Goal: Check status

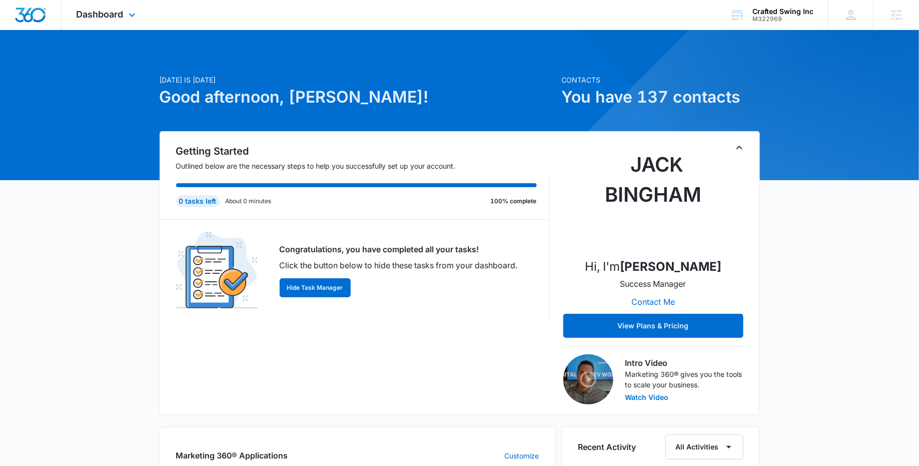
click at [130, 23] on div "Dashboard Apps Reputation Forms CRM Email Social Payments POS Content Ads Intel…" at bounding box center [108, 15] width 92 height 30
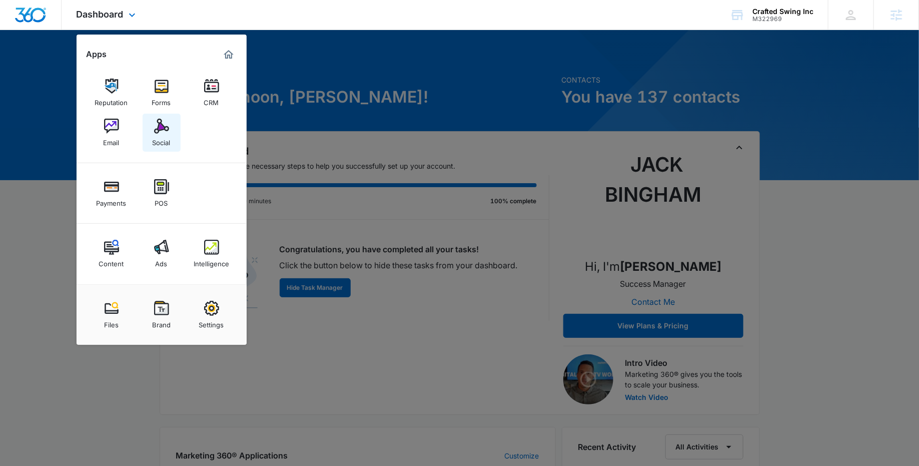
click at [164, 133] on img at bounding box center [161, 126] width 15 height 15
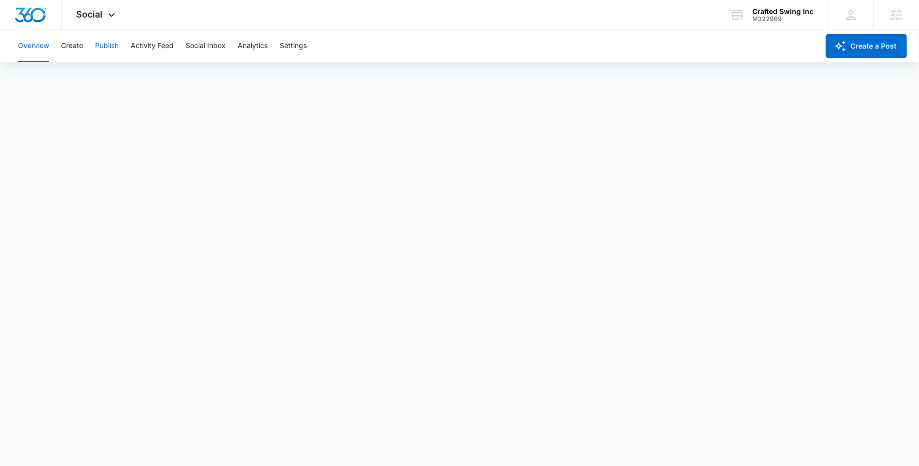
click at [112, 46] on button "Publish" at bounding box center [107, 46] width 24 height 32
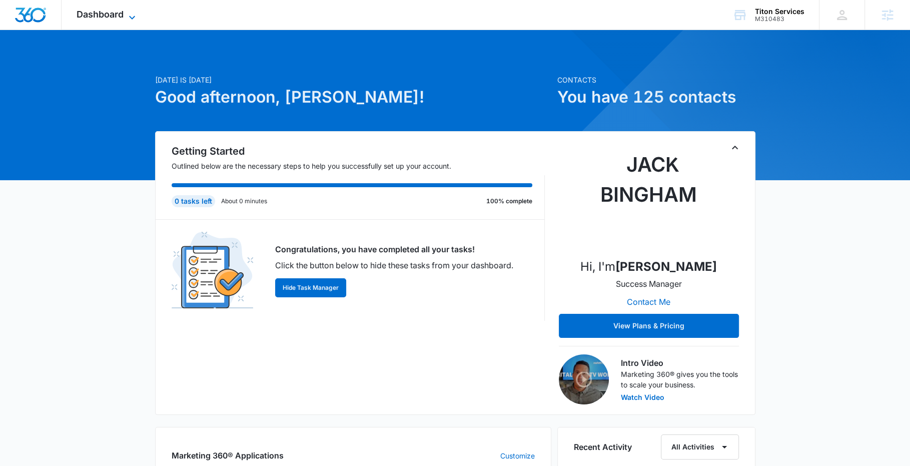
click at [138, 13] on icon at bounding box center [132, 18] width 12 height 12
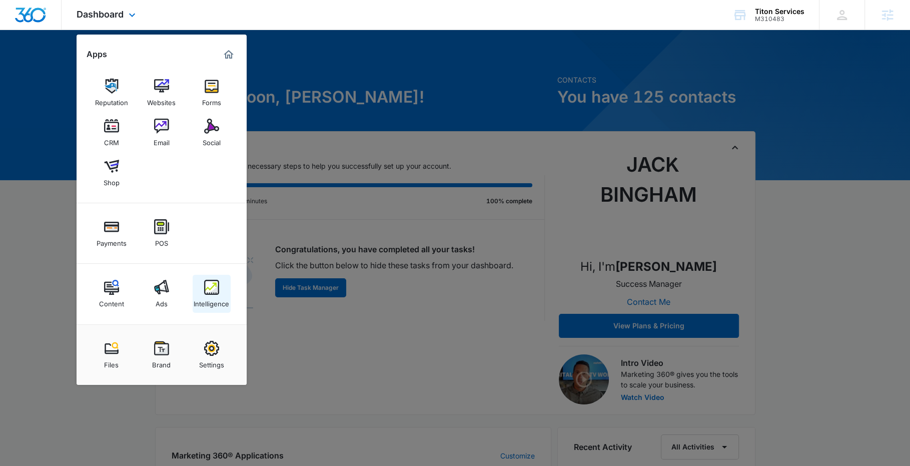
click at [215, 301] on div "Intelligence" at bounding box center [212, 301] width 36 height 13
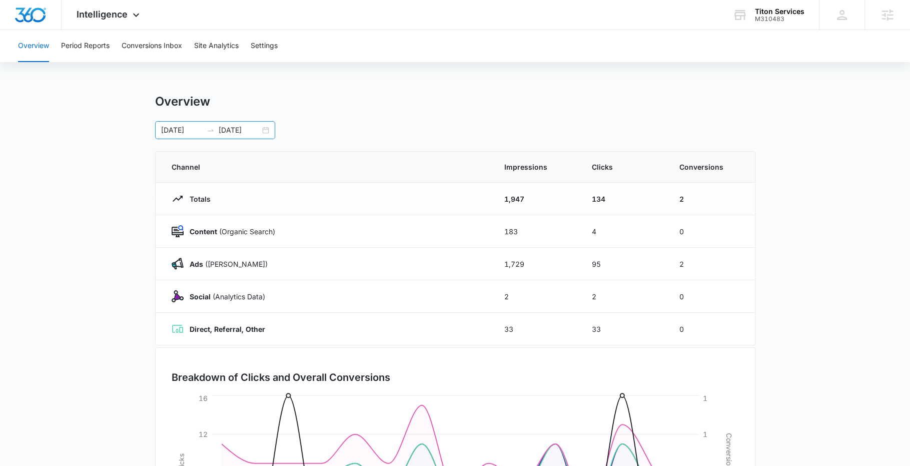
click at [264, 134] on div "[DATE] [DATE]" at bounding box center [215, 130] width 120 height 18
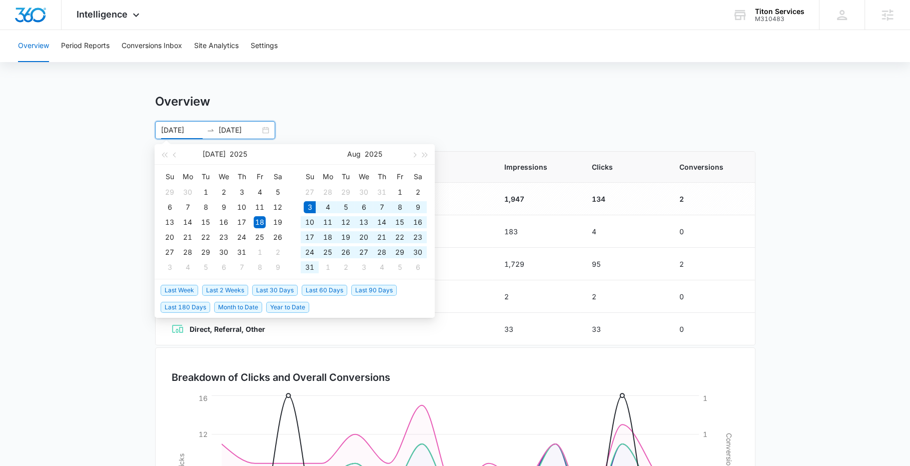
click at [266, 289] on span "Last 30 Days" at bounding box center [275, 290] width 46 height 11
type input "[DATE]"
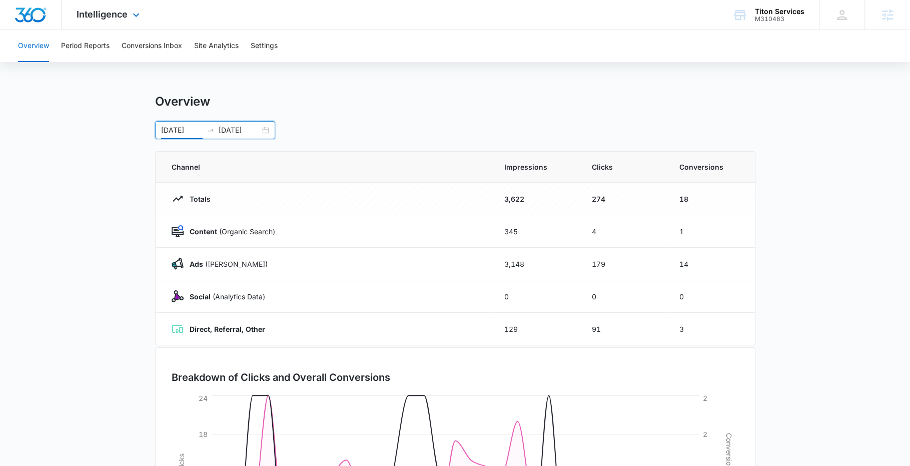
click at [139, 25] on div "Intelligence Apps Reputation Websites Forms CRM Email Social Shop Payments POS …" at bounding box center [110, 15] width 96 height 30
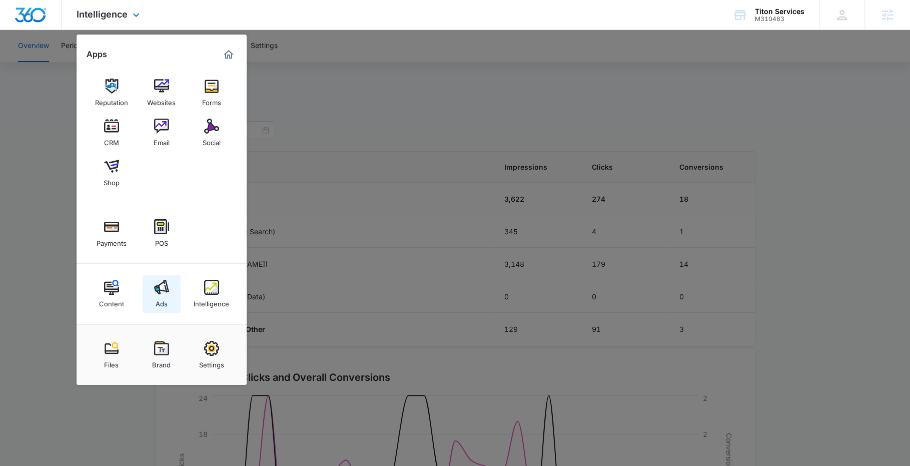
click at [166, 292] on img at bounding box center [161, 287] width 15 height 15
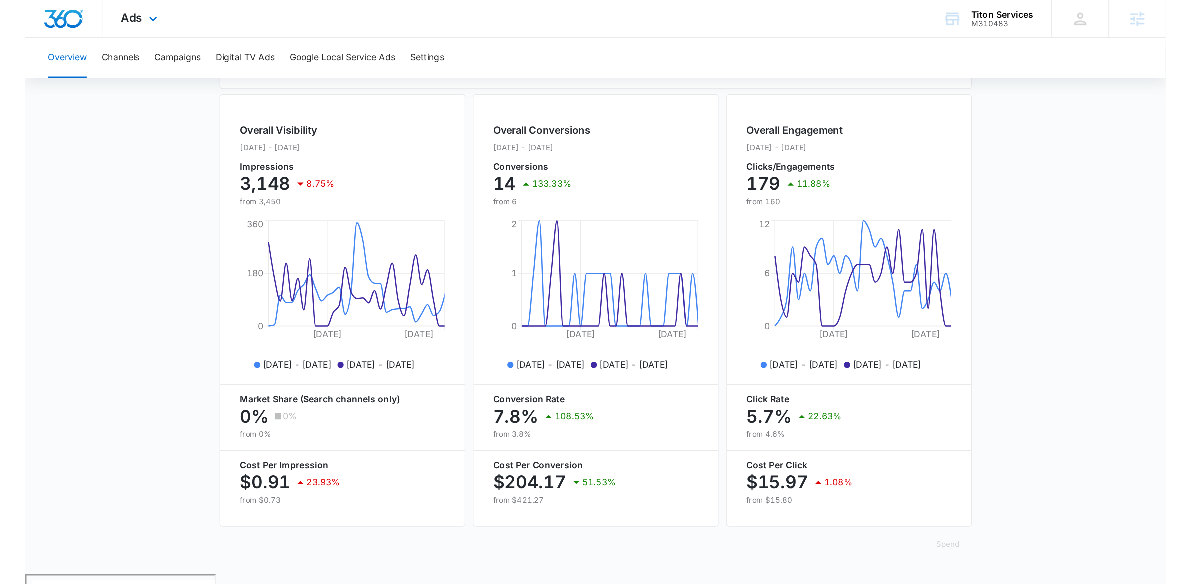
scroll to position [238, 0]
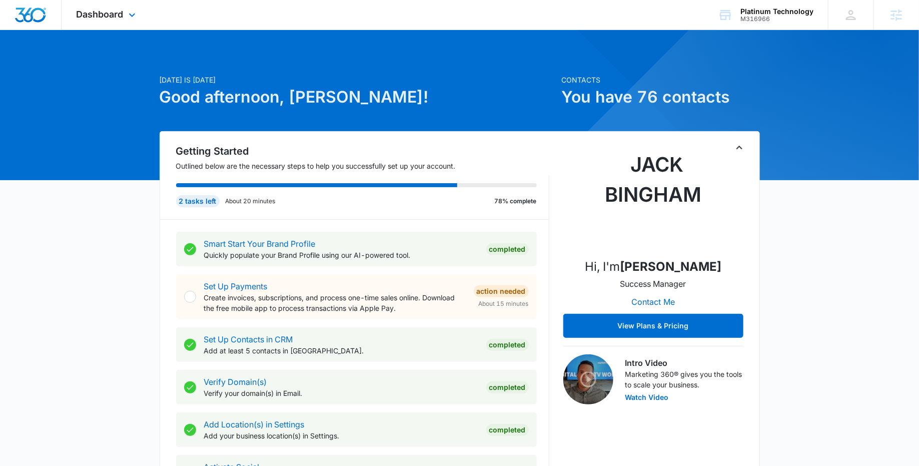
click at [134, 28] on div "Dashboard Apps Reputation Websites Forms CRM Email Social Payments POS Content …" at bounding box center [108, 15] width 92 height 30
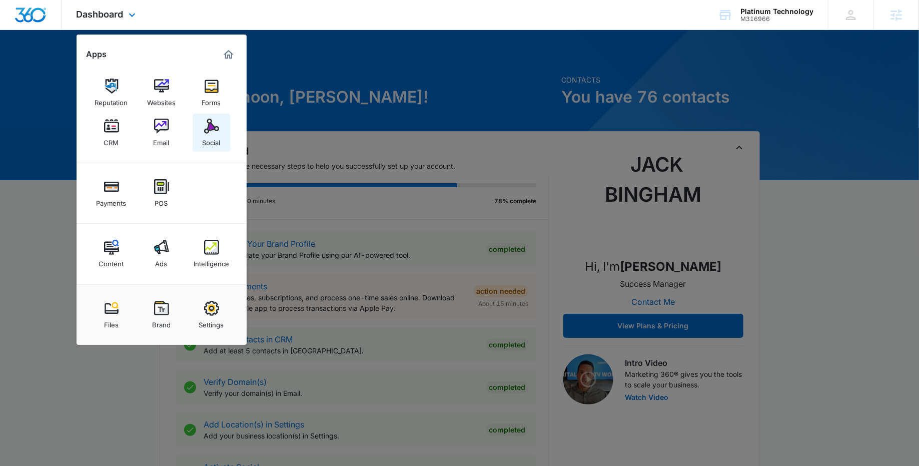
click at [215, 134] on div "Social" at bounding box center [212, 140] width 18 height 13
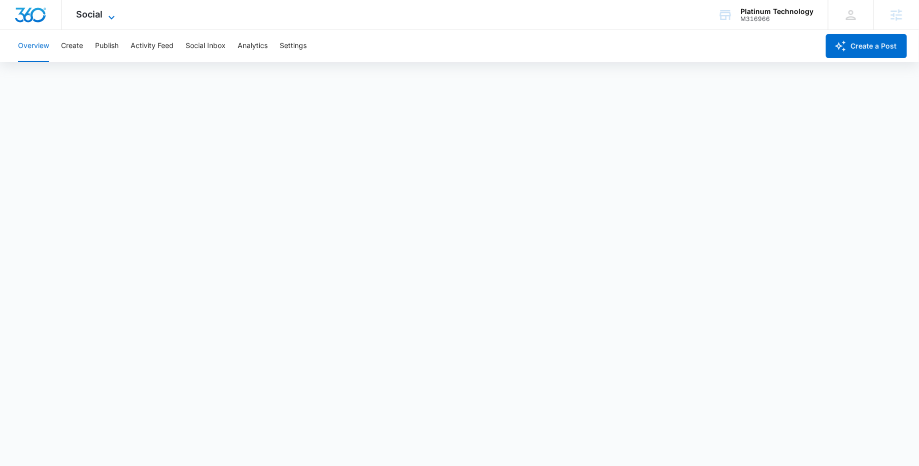
click at [113, 18] on icon at bounding box center [112, 18] width 12 height 12
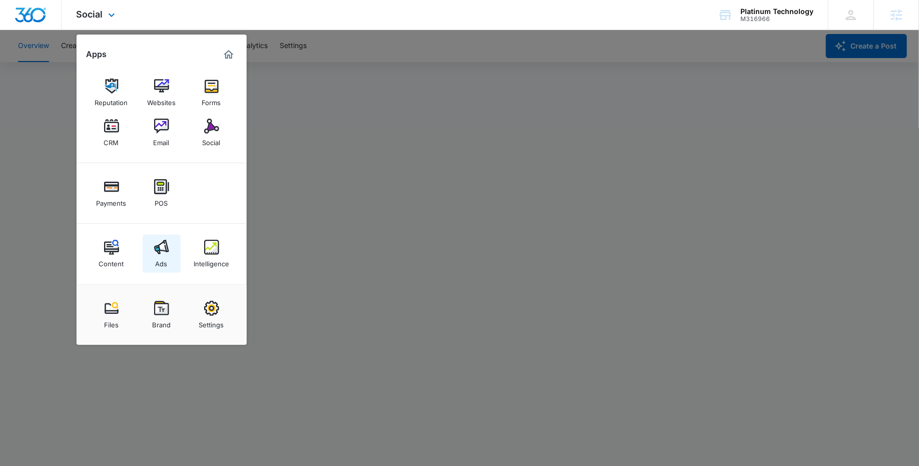
click at [160, 253] on img at bounding box center [161, 247] width 15 height 15
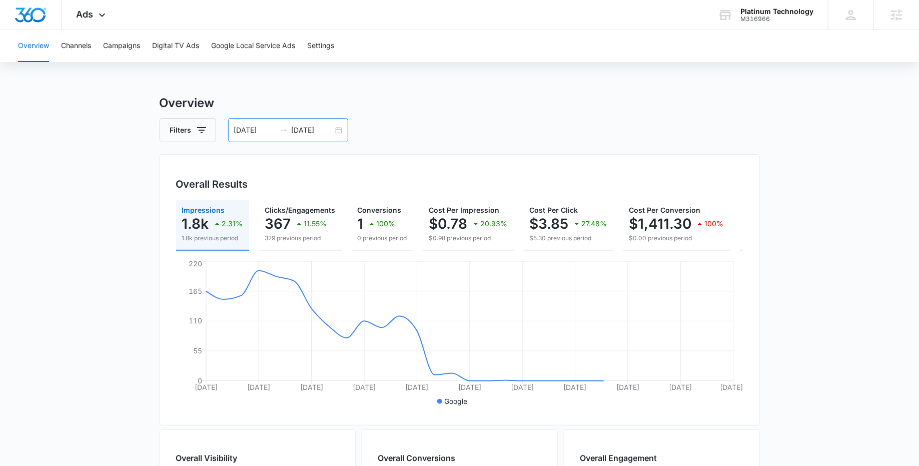
click at [337, 124] on div "05/26/2025 06/25/2025" at bounding box center [288, 130] width 120 height 24
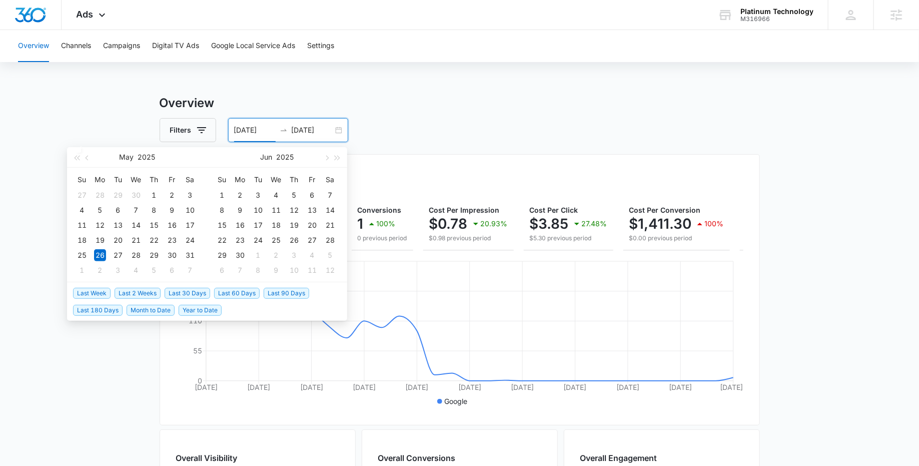
click at [187, 288] on span "Last 30 Days" at bounding box center [188, 293] width 46 height 11
type input "08/04/2025"
type input "09/03/2025"
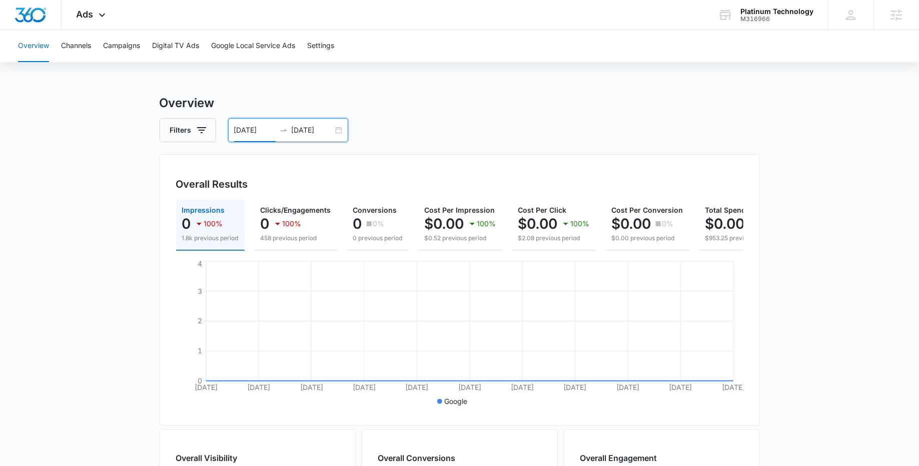
click at [66, 246] on main "Overview Filters 08/04/2025 09/03/2025 Overall Results Impressions 0 100% 1.8k …" at bounding box center [459, 440] width 919 height 693
